Goal: Information Seeking & Learning: Learn about a topic

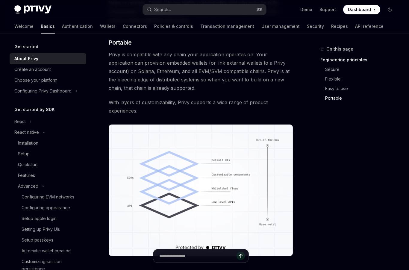
scroll to position [473, 0]
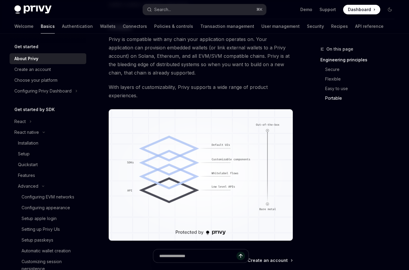
click at [165, 88] on span "With layers of customizability, Privy supports a wide range of product experien…" at bounding box center [201, 91] width 184 height 17
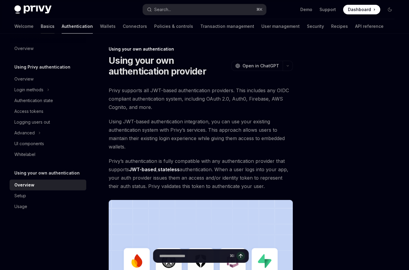
click at [41, 25] on link "Basics" at bounding box center [48, 26] width 14 height 14
type textarea "*"
